Goal: Information Seeking & Learning: Understand process/instructions

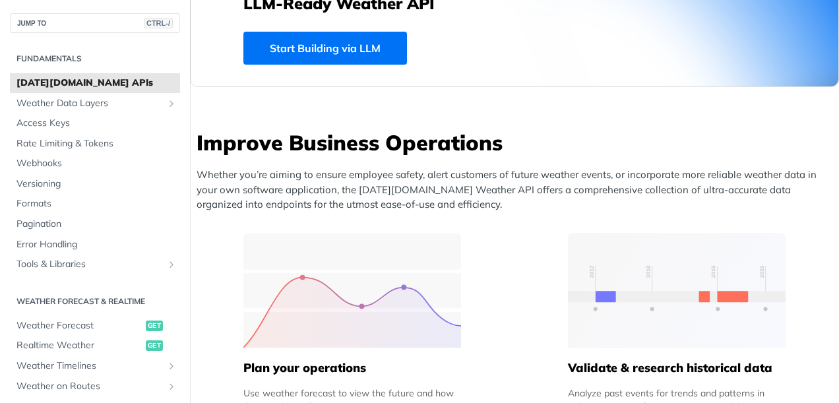
scroll to position [418, 0]
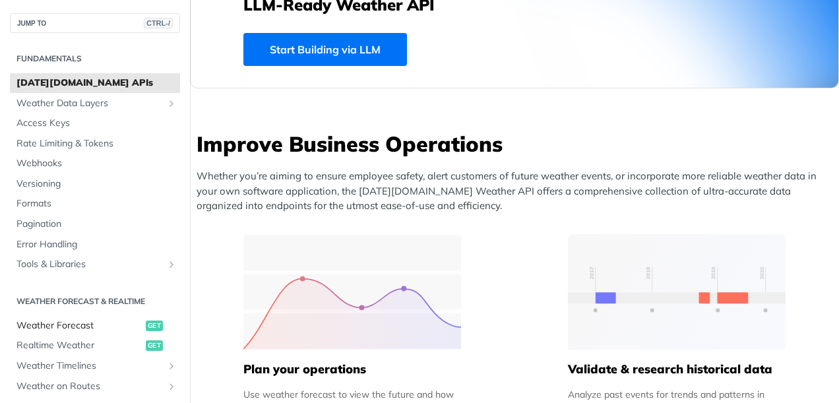
click at [115, 321] on span "Weather Forecast" at bounding box center [79, 325] width 126 height 13
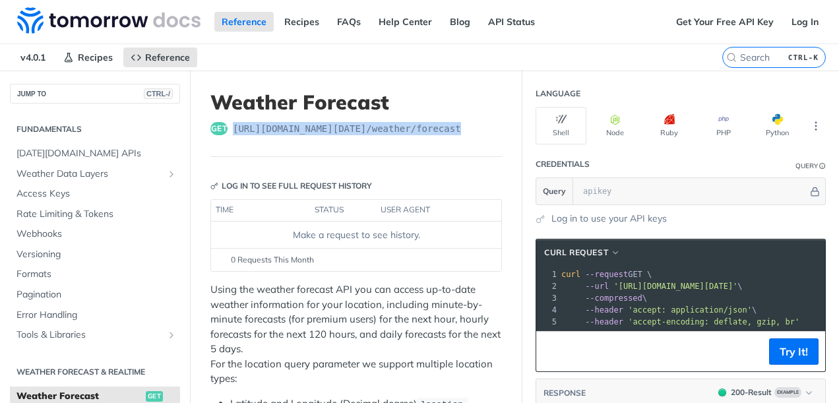
drag, startPoint x: 459, startPoint y: 131, endPoint x: 232, endPoint y: 127, distance: 227.0
click at [232, 127] on div "get [URL][DOMAIN_NAME][DATE] /weather/forecast" at bounding box center [356, 128] width 292 height 13
copy span "[URL][DOMAIN_NAME][DATE] /weather/forecast"
click at [396, 155] on header "Weather Forecast get [URL][DOMAIN_NAME][DATE] /weather/forecast" at bounding box center [356, 123] width 292 height 67
drag, startPoint x: 234, startPoint y: 130, endPoint x: 454, endPoint y: 125, distance: 220.4
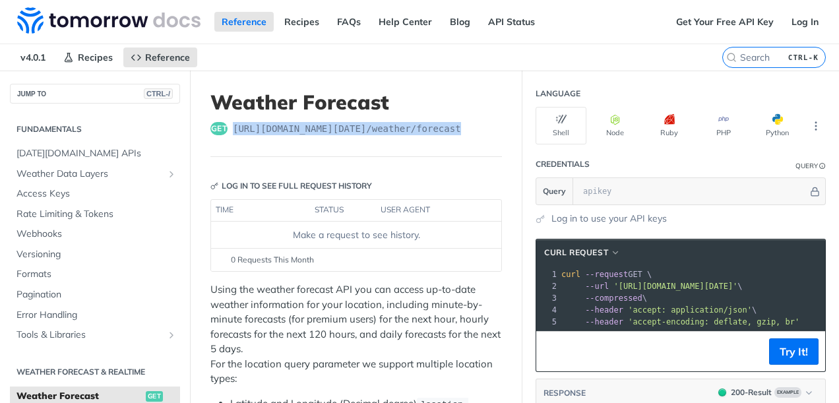
click at [454, 125] on div "get [URL][DOMAIN_NAME][DATE] /weather/forecast" at bounding box center [356, 128] width 292 height 13
copy span "[URL][DOMAIN_NAME][DATE] /weather/forecast"
